Goal: Task Accomplishment & Management: Manage account settings

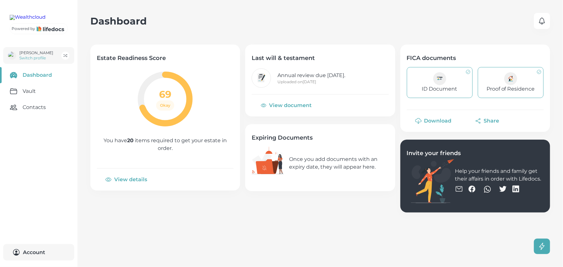
click at [162, 14] on div "Dashboard 0" at bounding box center [320, 21] width 460 height 16
click at [57, 64] on button "[PERSON_NAME] Switch profile" at bounding box center [38, 55] width 71 height 17
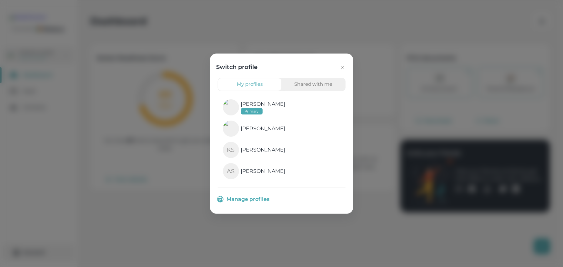
click at [339, 69] on button "button" at bounding box center [342, 67] width 8 height 8
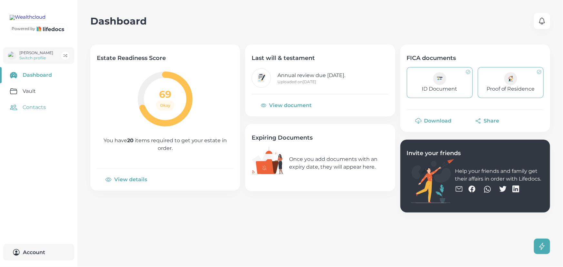
click at [40, 115] on link "Contacts" at bounding box center [38, 107] width 77 height 16
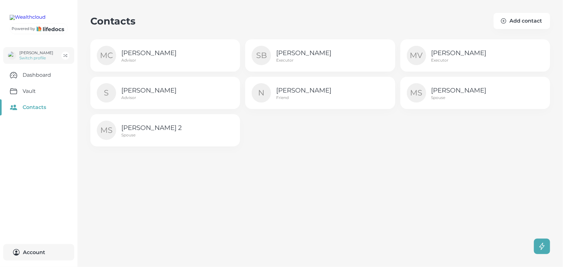
click at [311, 89] on p "[PERSON_NAME]" at bounding box center [317, 90] width 82 height 10
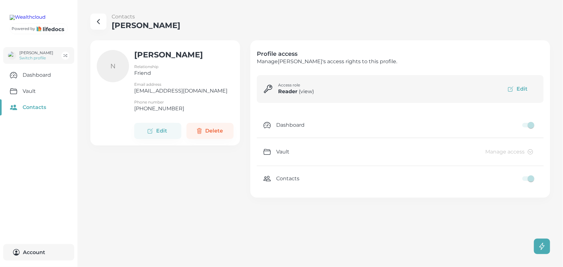
click at [519, 89] on button "Edit" at bounding box center [518, 89] width 38 height 15
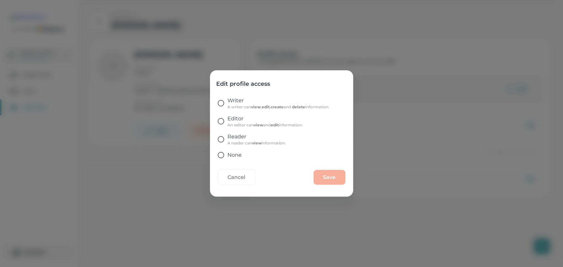
click at [229, 103] on p "Writer" at bounding box center [279, 101] width 102 height 8
click at [228, 103] on input "Writer A writer can view , edit , create and delete information." at bounding box center [221, 103] width 14 height 14
radio input "true"
click at [324, 177] on button "Save" at bounding box center [330, 177] width 32 height 15
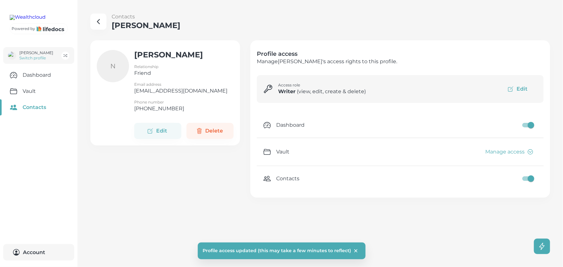
click at [523, 153] on button "Manage access" at bounding box center [508, 152] width 57 height 15
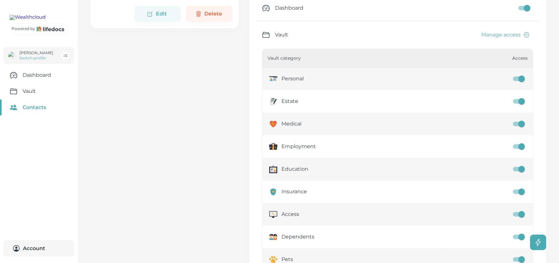
scroll to position [245, 0]
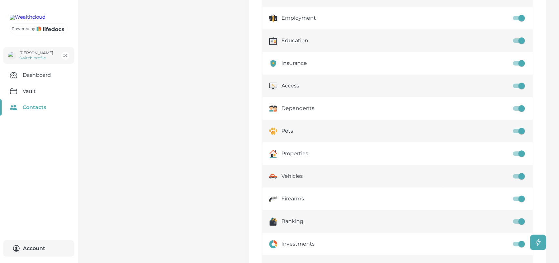
click at [524, 87] on input "profile access config" at bounding box center [521, 86] width 37 height 12
checkbox input "false"
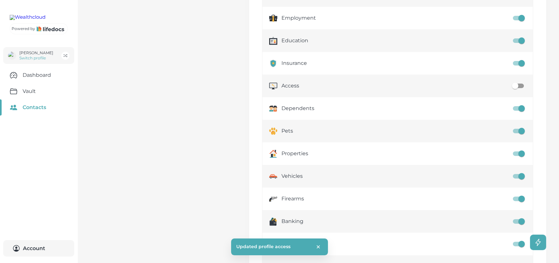
click at [521, 152] on input "profile access config" at bounding box center [521, 153] width 37 height 12
checkbox input "false"
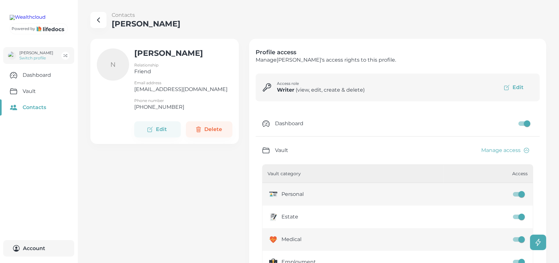
scroll to position [0, 0]
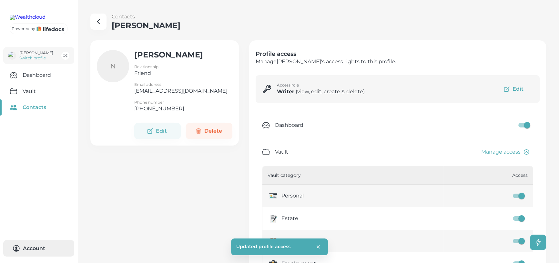
click at [47, 250] on button "Account 0" at bounding box center [38, 248] width 71 height 16
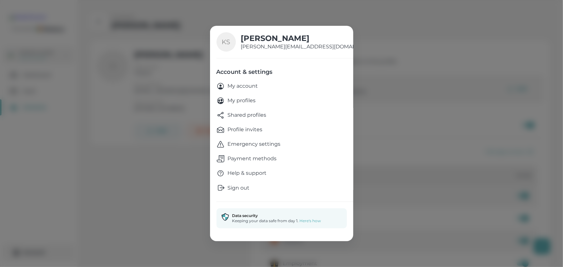
click at [239, 146] on p "Emergency settings" at bounding box center [254, 144] width 53 height 8
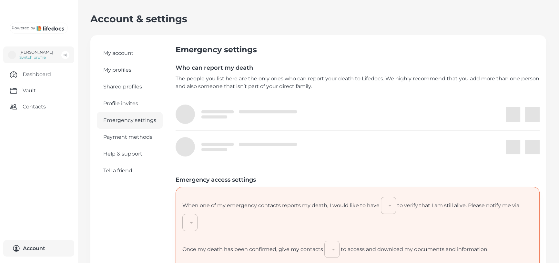
type input "7"
type input "email"
type input "90"
type input "continued_by_my_family"
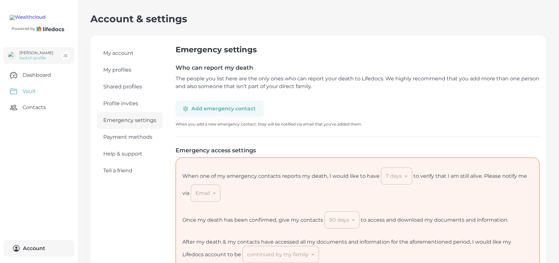
click at [29, 99] on link "Vault" at bounding box center [38, 91] width 77 height 16
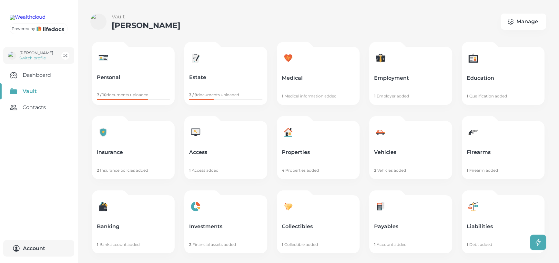
click at [201, 21] on div "Vault [PERSON_NAME] Manage" at bounding box center [317, 21] width 455 height 17
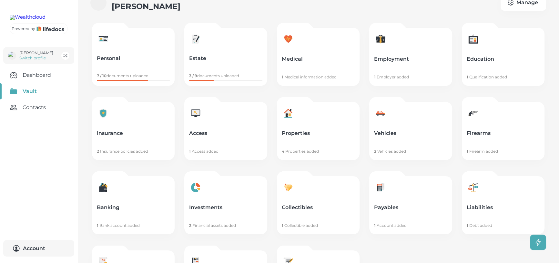
scroll to position [29, 0]
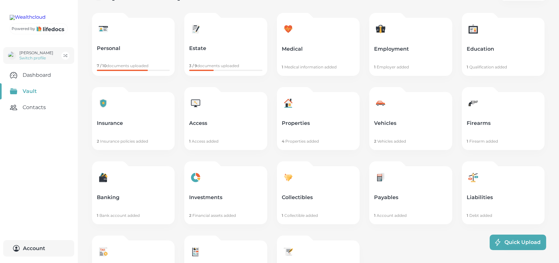
click at [534, 244] on span "Quick upload" at bounding box center [522, 242] width 39 height 7
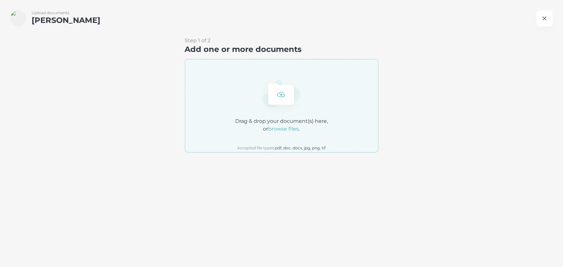
click at [541, 20] on icon "button" at bounding box center [545, 19] width 8 height 8
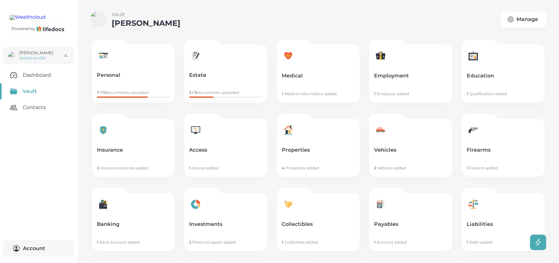
scroll to position [0, 0]
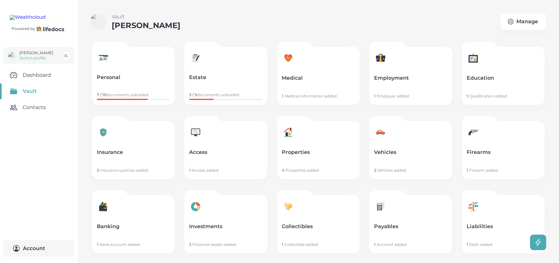
click at [126, 78] on p "Personal" at bounding box center [133, 77] width 73 height 6
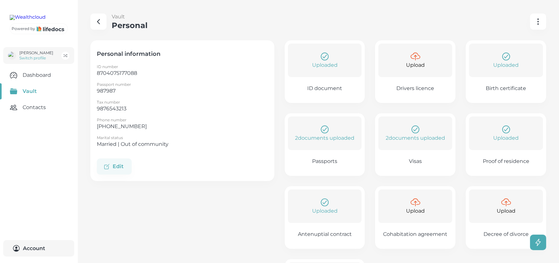
click at [329, 73] on div "Uploaded" at bounding box center [325, 61] width 74 height 34
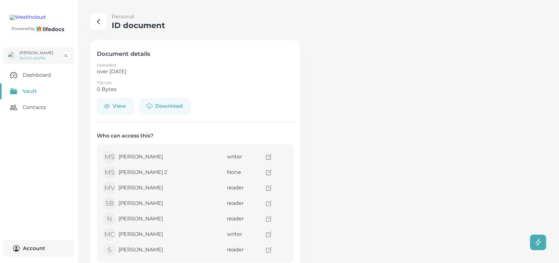
click at [228, 67] on p "Uploaded" at bounding box center [195, 65] width 197 height 5
click at [190, 33] on main "Personal ID document Document details Uploaded over [DATE] File size 0 Bytes Vi…" at bounding box center [279, 219] width 559 height 438
click at [148, 71] on p "over [DATE]" at bounding box center [195, 72] width 197 height 8
click at [132, 84] on p "File size" at bounding box center [195, 82] width 197 height 5
click at [150, 67] on p "Uploaded" at bounding box center [195, 65] width 197 height 5
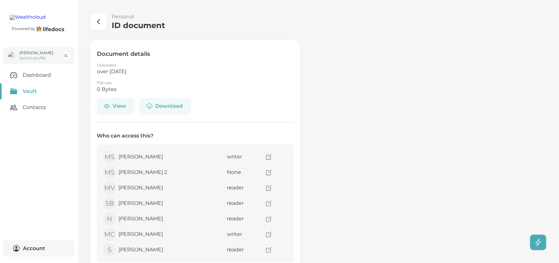
click at [159, 53] on h4 "Document details" at bounding box center [195, 54] width 197 height 8
click at [146, 71] on p "over [DATE]" at bounding box center [195, 72] width 197 height 8
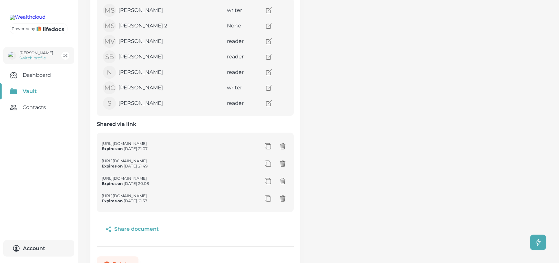
scroll to position [175, 0]
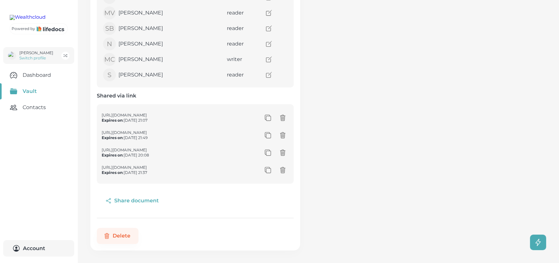
click at [142, 201] on button "Share document" at bounding box center [133, 200] width 72 height 15
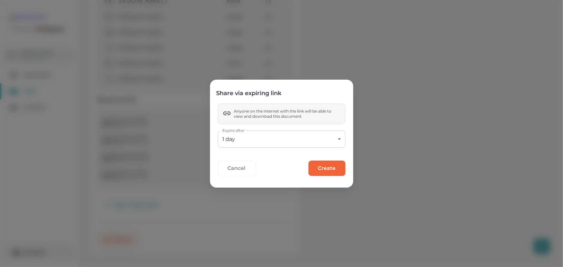
click at [273, 138] on body "Powered by [PERSON_NAME] Switch profile Dashboard Vault Contacts Account 0 Pers…" at bounding box center [281, 48] width 563 height 438
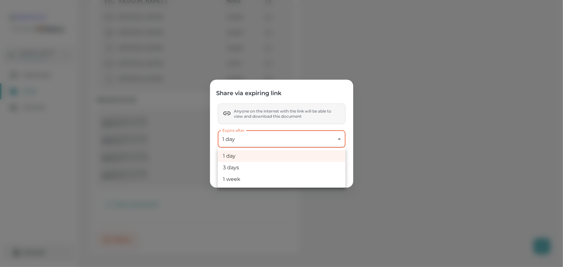
click at [304, 95] on div at bounding box center [281, 133] width 563 height 267
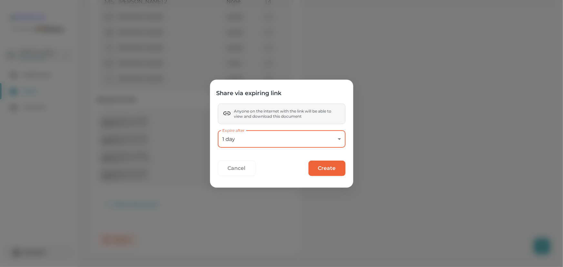
click at [242, 169] on button "Cancel" at bounding box center [237, 168] width 38 height 15
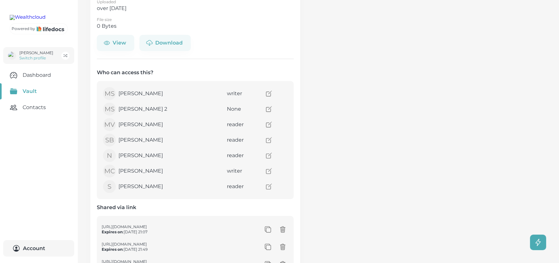
scroll to position [53, 0]
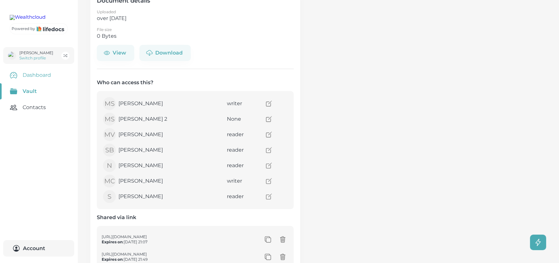
click at [41, 83] on link "Dashboard" at bounding box center [38, 75] width 77 height 16
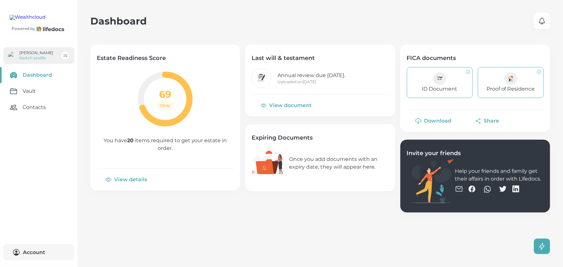
click at [32, 55] on p "[PERSON_NAME]" at bounding box center [36, 52] width 34 height 5
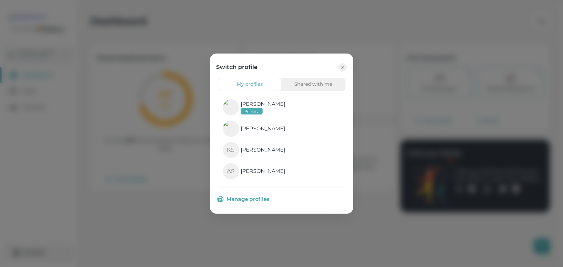
click at [328, 32] on div "Switch profile My profiles Shared with me [PERSON_NAME] Primary [PERSON_NAME] K…" at bounding box center [281, 133] width 563 height 267
click at [343, 65] on icon "button" at bounding box center [342, 67] width 5 height 5
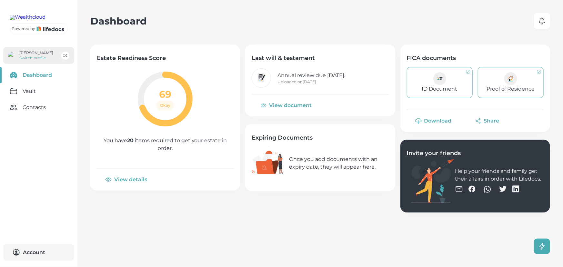
click at [39, 55] on p "[PERSON_NAME]" at bounding box center [36, 52] width 34 height 5
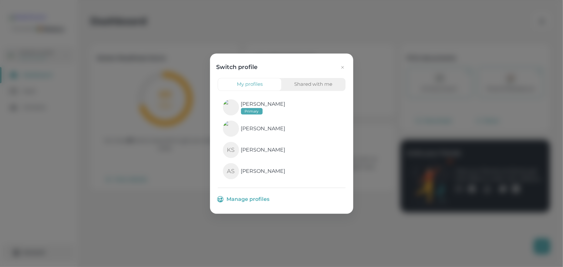
click at [340, 67] on icon "button" at bounding box center [342, 67] width 5 height 5
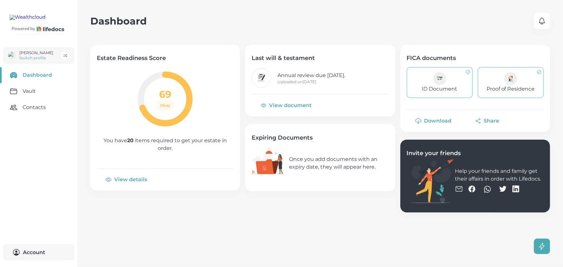
click at [226, 30] on main "Dashboard 0 Estate Readiness Score 69 Okay You have 20 items required to get yo…" at bounding box center [281, 133] width 563 height 267
click at [41, 61] on p "Switch profile" at bounding box center [36, 57] width 34 height 5
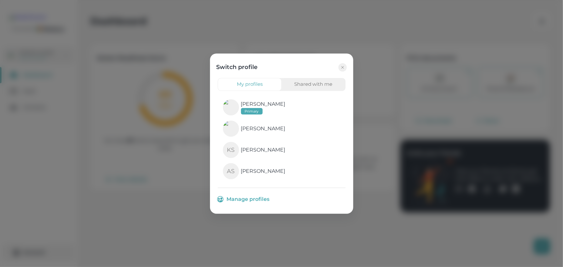
click at [276, 36] on div "Switch profile My profiles Shared with me [PERSON_NAME] Primary [PERSON_NAME] K…" at bounding box center [281, 133] width 563 height 267
click at [340, 64] on button "button" at bounding box center [342, 67] width 8 height 8
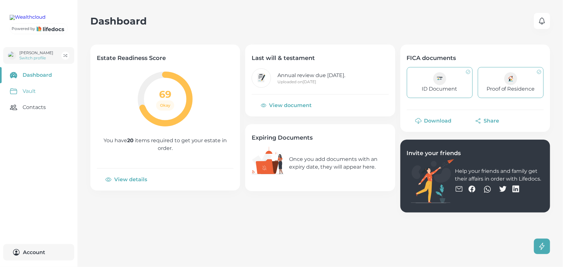
click at [36, 99] on link "Vault" at bounding box center [38, 91] width 77 height 16
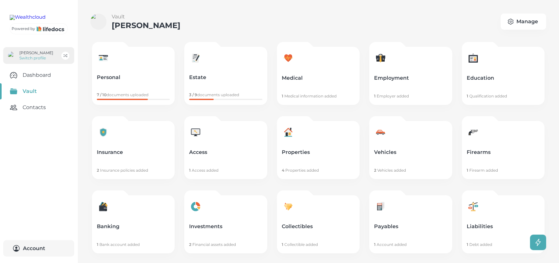
click at [48, 64] on button "[PERSON_NAME] Switch profile" at bounding box center [38, 55] width 71 height 17
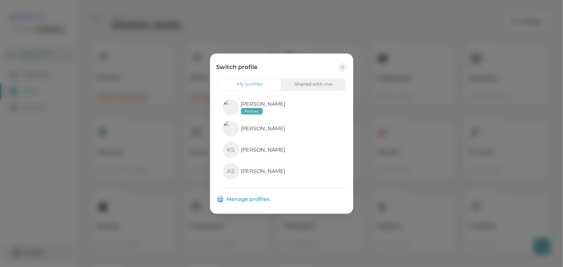
click at [254, 23] on div "Switch profile My profiles Shared with me [PERSON_NAME] Primary [PERSON_NAME] K…" at bounding box center [281, 133] width 563 height 267
click at [342, 69] on icon "button" at bounding box center [342, 67] width 5 height 5
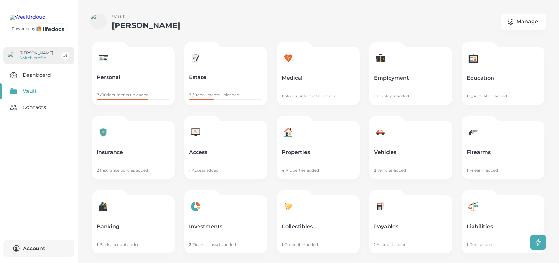
click at [56, 64] on button "[PERSON_NAME] Switch profile" at bounding box center [38, 55] width 71 height 17
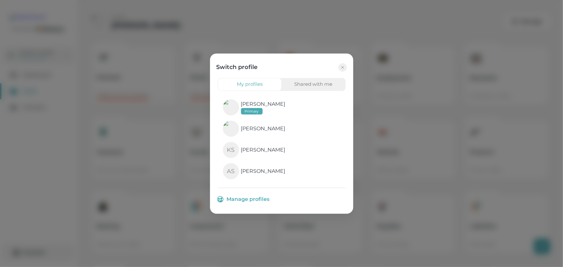
click at [253, 19] on div "Switch profile My profiles Shared with me [PERSON_NAME] Primary [PERSON_NAME] K…" at bounding box center [281, 133] width 563 height 267
click at [342, 66] on icon "button" at bounding box center [342, 67] width 5 height 5
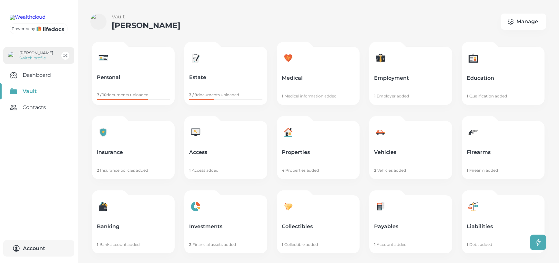
click at [42, 61] on p "Switch profile" at bounding box center [36, 57] width 34 height 5
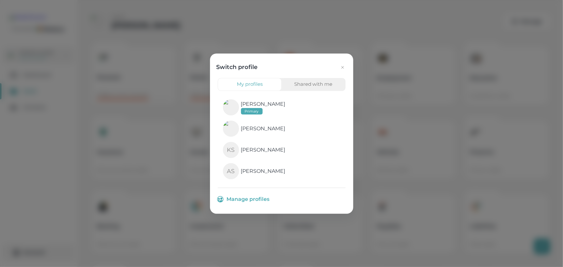
click at [343, 66] on icon "button" at bounding box center [342, 67] width 2 height 2
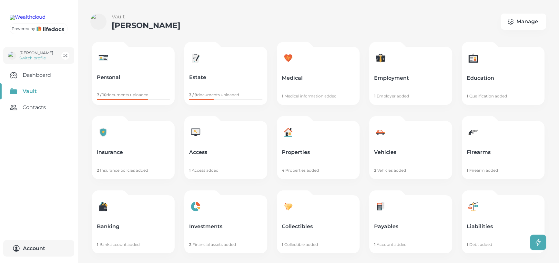
click at [184, 22] on div "Vault [PERSON_NAME] Manage" at bounding box center [317, 21] width 455 height 17
click at [177, 25] on div "Vault [PERSON_NAME] Manage" at bounding box center [317, 21] width 455 height 17
click at [135, 16] on p "Vault" at bounding box center [146, 17] width 69 height 8
click at [184, 19] on div "Vault [PERSON_NAME] Manage" at bounding box center [317, 21] width 455 height 17
click at [36, 55] on p "[PERSON_NAME]" at bounding box center [36, 52] width 34 height 5
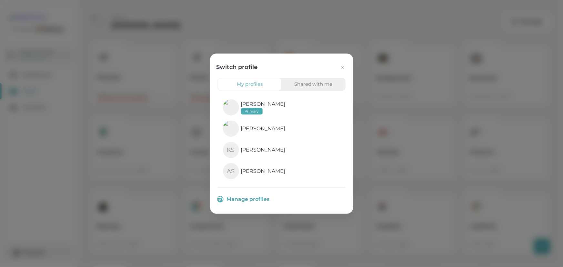
click at [341, 64] on button "button" at bounding box center [342, 67] width 8 height 8
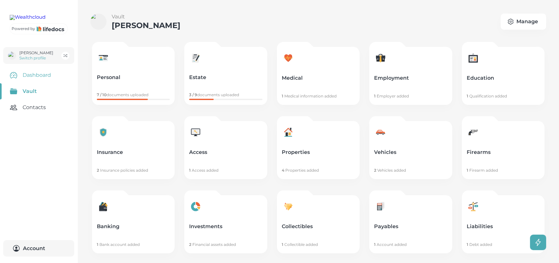
click at [45, 83] on link "Dashboard" at bounding box center [38, 75] width 77 height 16
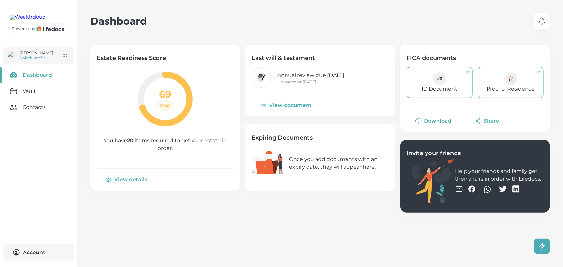
click at [134, 181] on button "View details" at bounding box center [127, 179] width 60 height 15
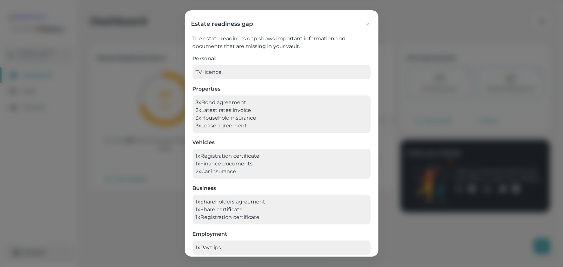
click at [365, 23] on icon "button" at bounding box center [367, 24] width 5 height 5
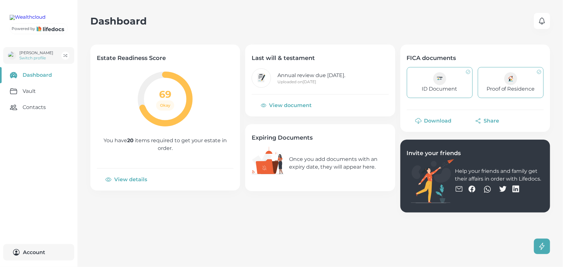
click at [155, 23] on div "Dashboard 0" at bounding box center [320, 21] width 460 height 16
